Goal: Navigation & Orientation: Find specific page/section

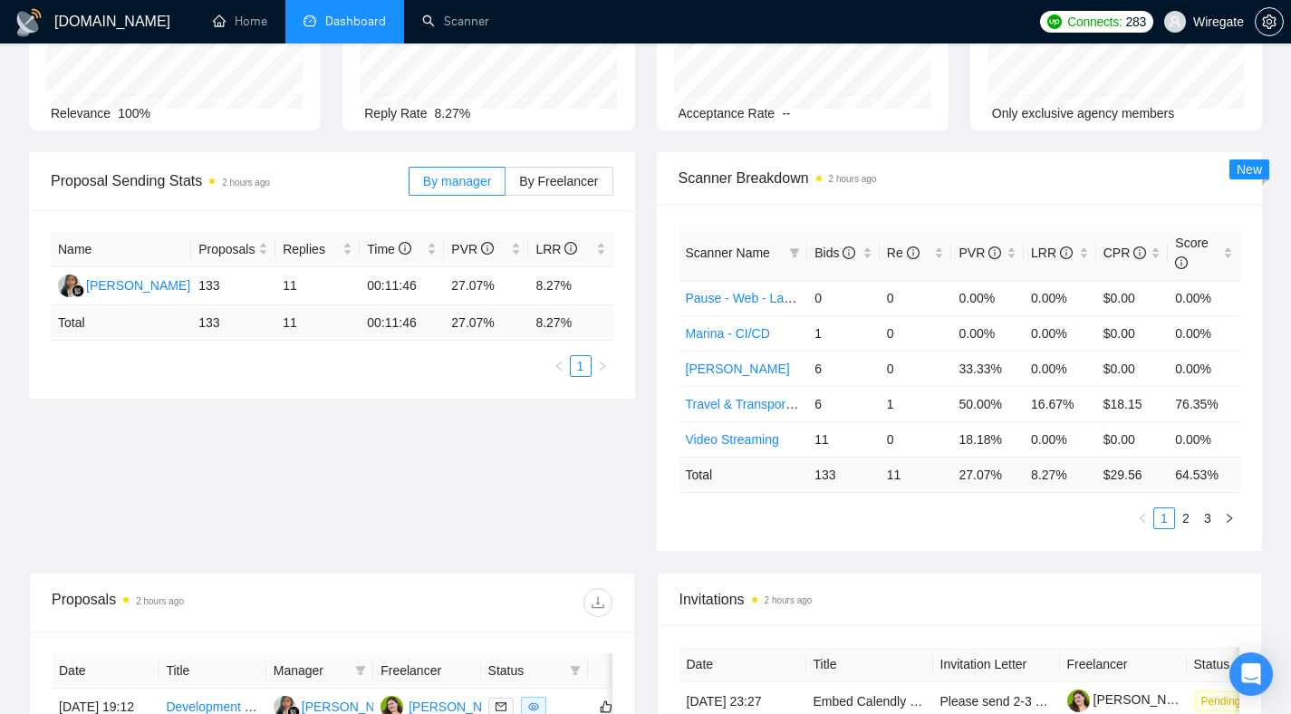
scroll to position [104, 0]
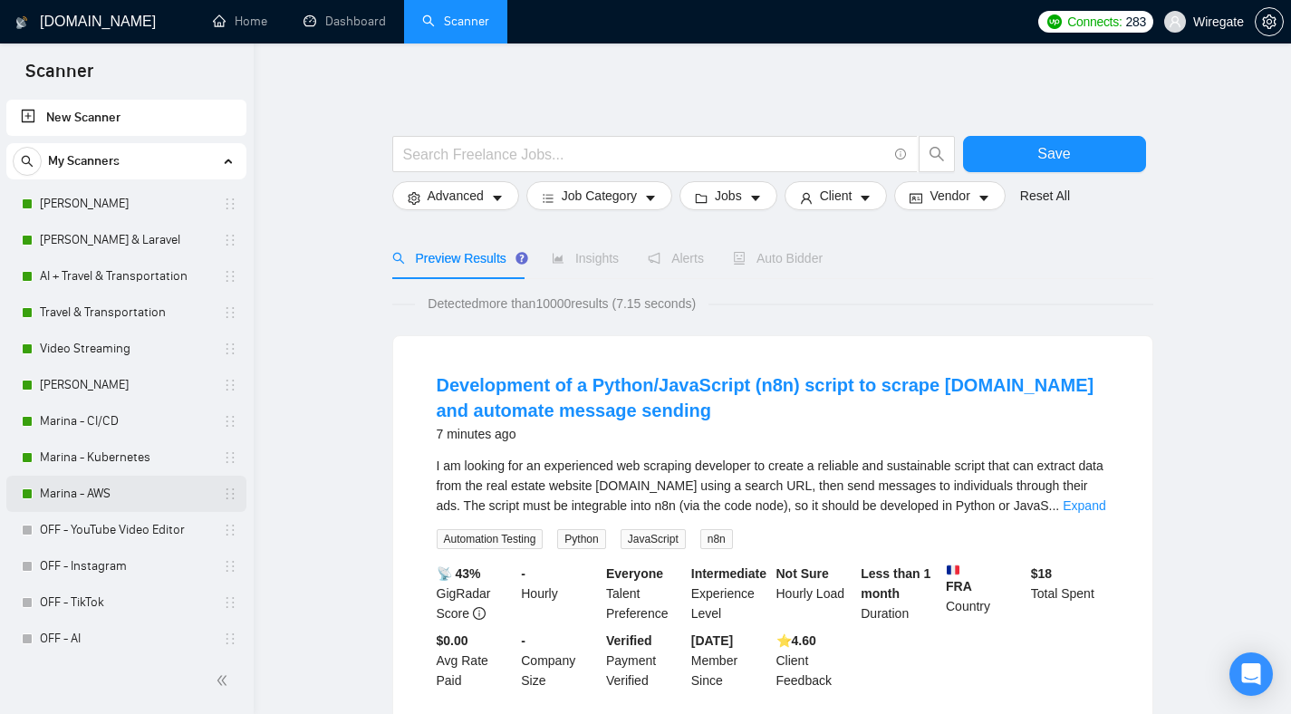
click at [102, 493] on link "Marina - AWS" at bounding box center [126, 494] width 172 height 36
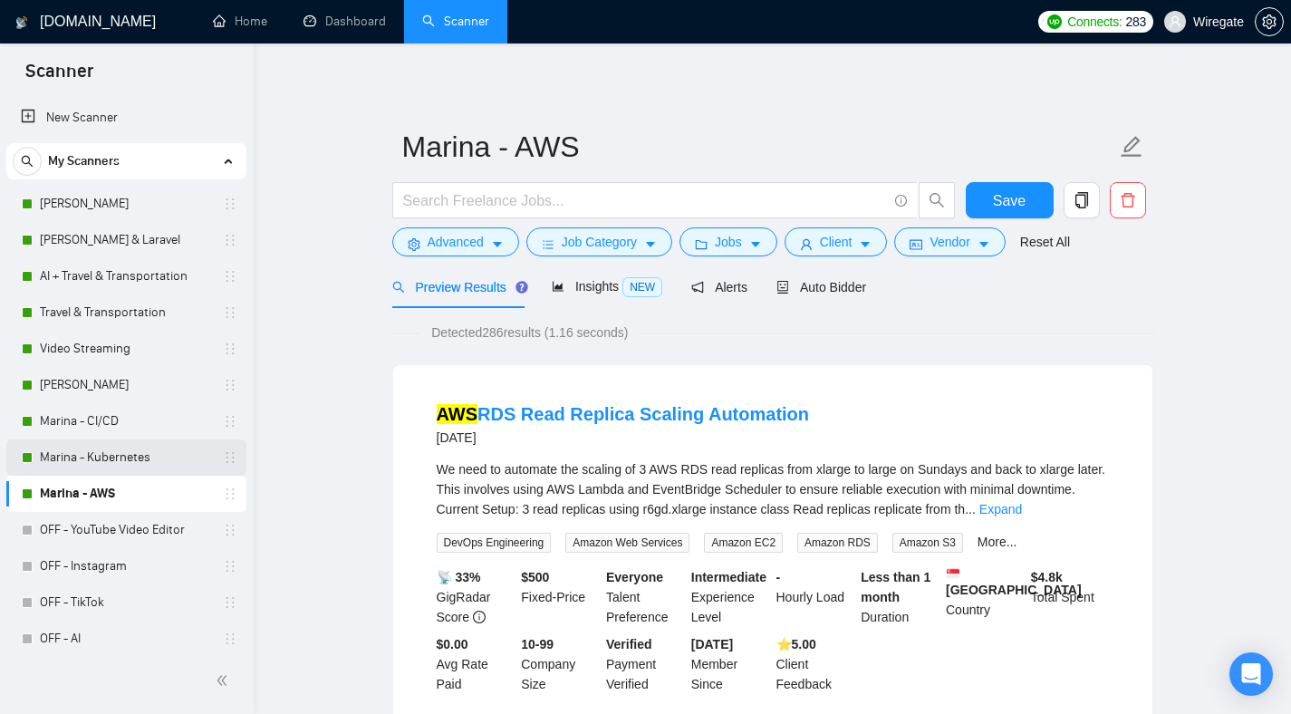
click at [73, 452] on link "Marina - Kubernetes" at bounding box center [126, 458] width 172 height 36
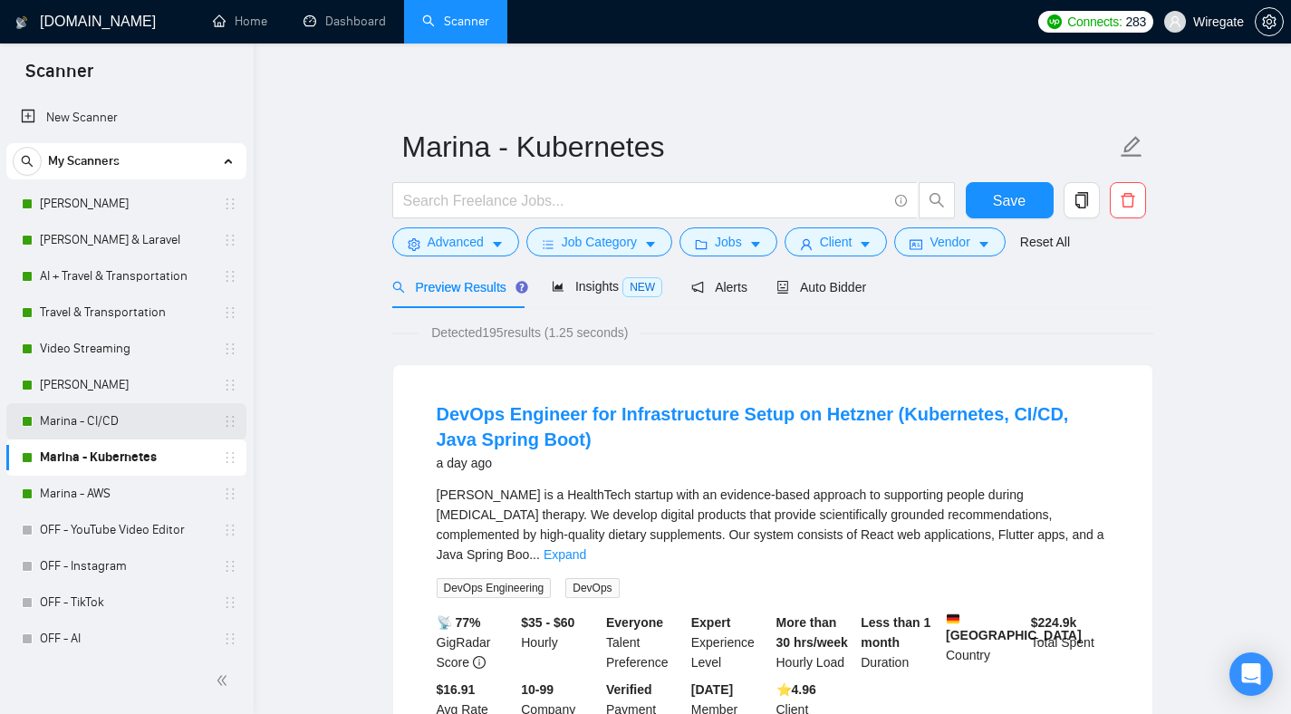
click at [104, 415] on link "Marina - CI/CD" at bounding box center [126, 421] width 172 height 36
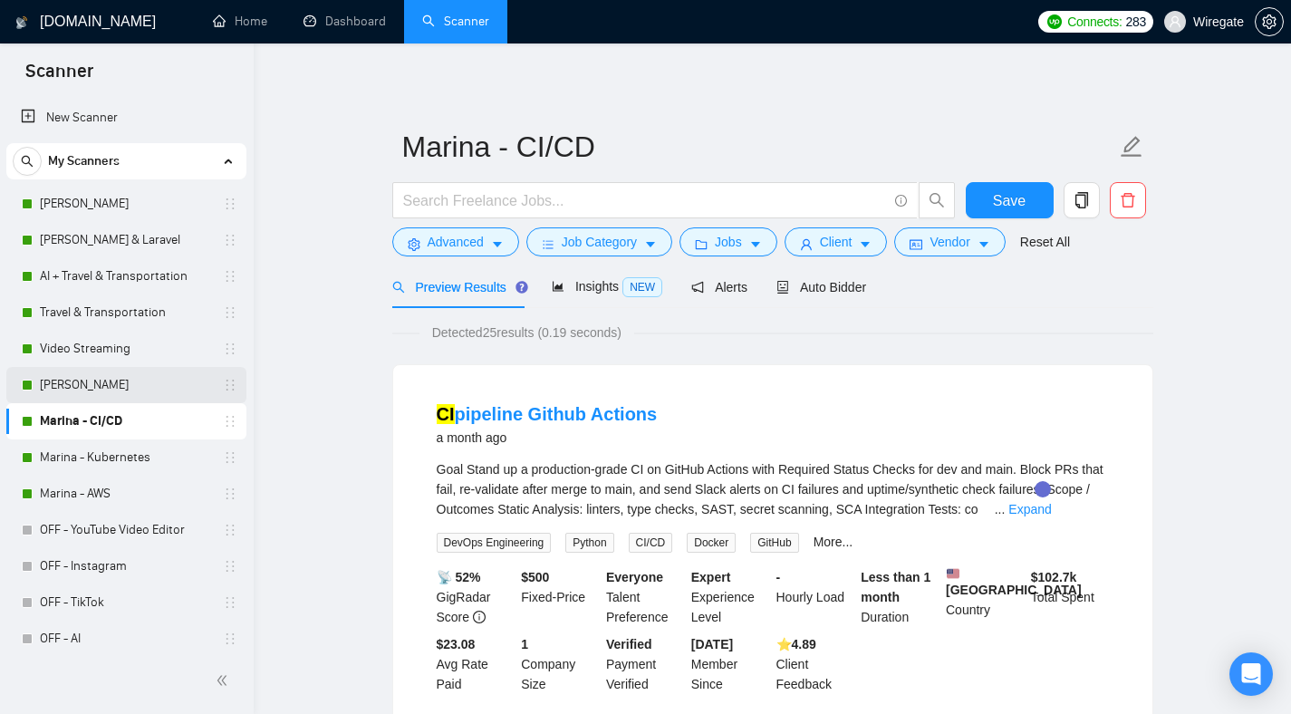
click at [85, 392] on link "[PERSON_NAME]" at bounding box center [126, 385] width 172 height 36
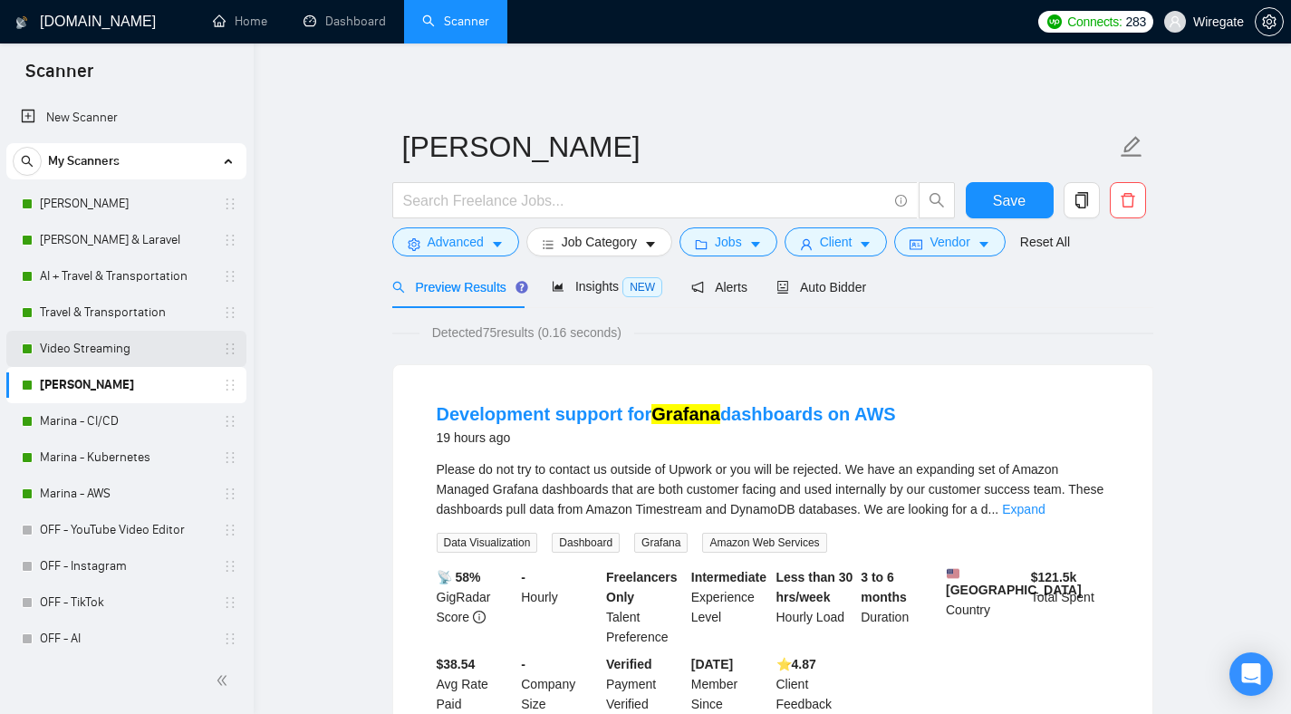
click at [109, 358] on link "Video Streaming" at bounding box center [126, 349] width 172 height 36
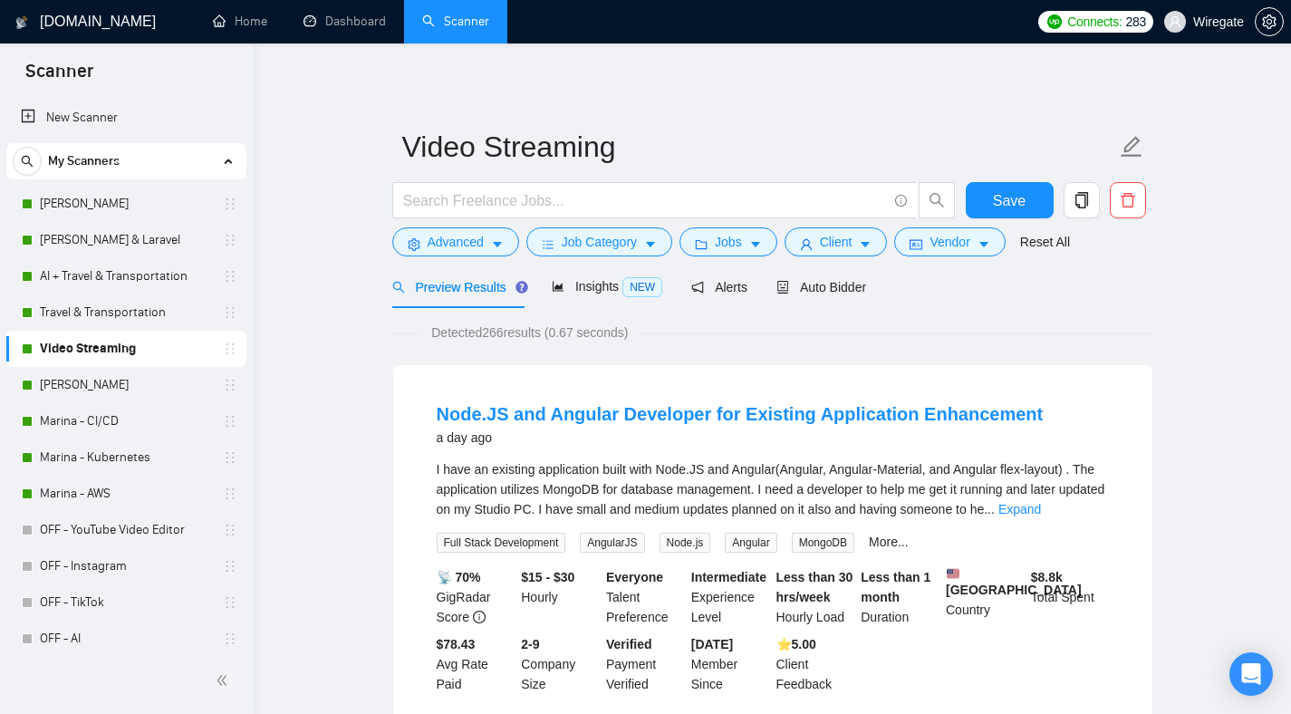
click at [87, 314] on link "Travel & Transportation" at bounding box center [126, 313] width 172 height 36
